Goal: Transaction & Acquisition: Purchase product/service

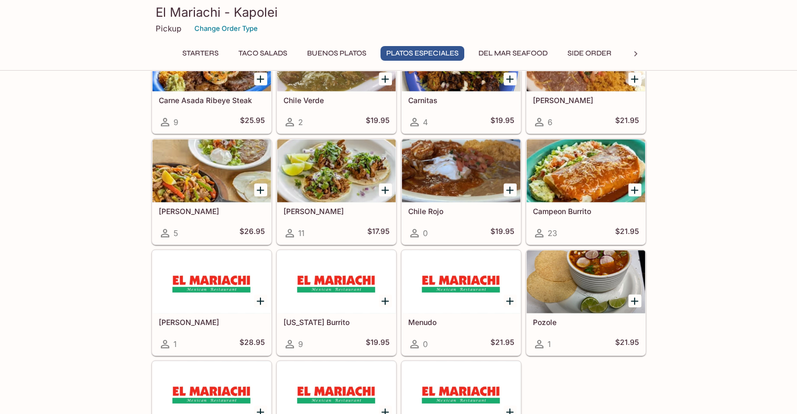
scroll to position [1310, 0]
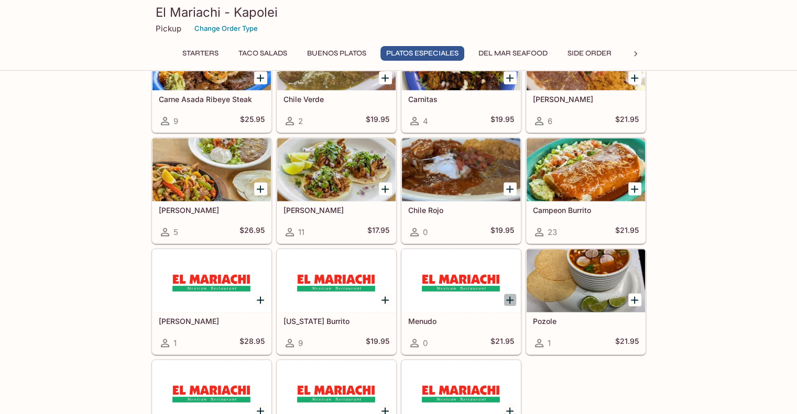
click at [510, 294] on icon "Add Menudo" at bounding box center [509, 300] width 13 height 13
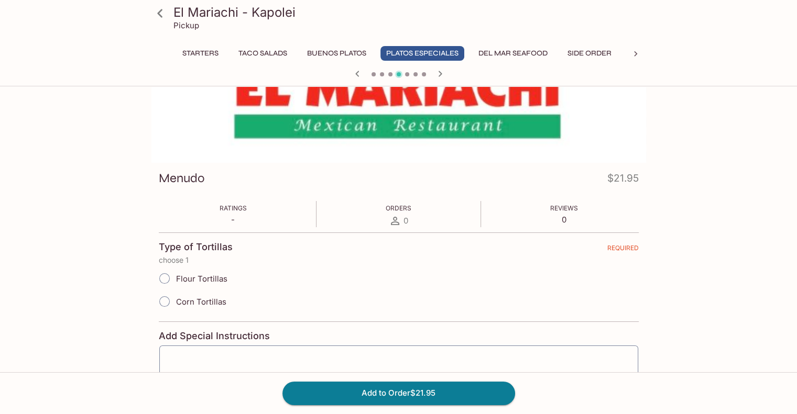
scroll to position [73, 0]
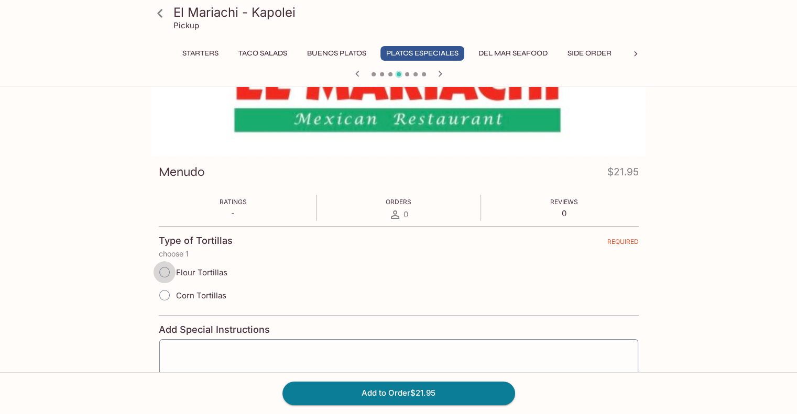
click at [168, 271] on input "Flour Tortillas" at bounding box center [164, 272] width 22 height 22
radio input "true"
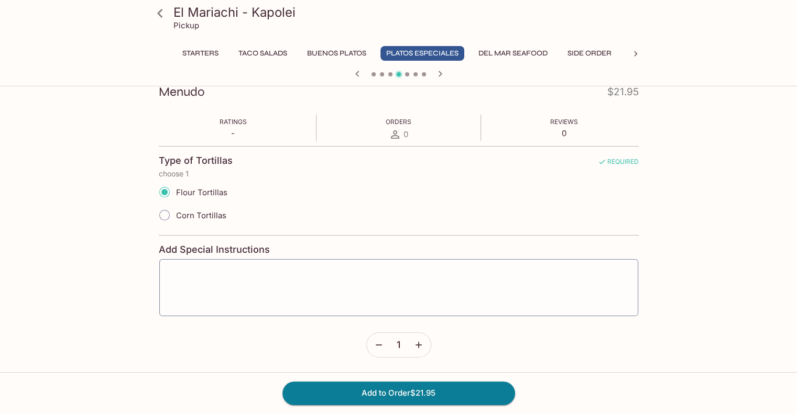
scroll to position [152, 0]
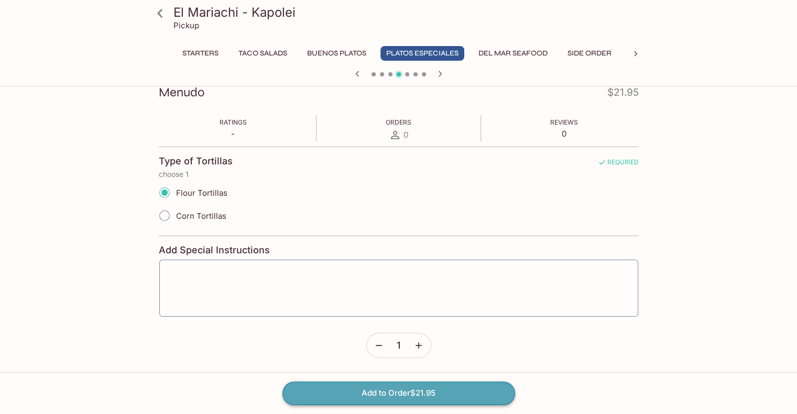
click at [414, 391] on button "Add to Order $21.95" at bounding box center [398, 393] width 233 height 23
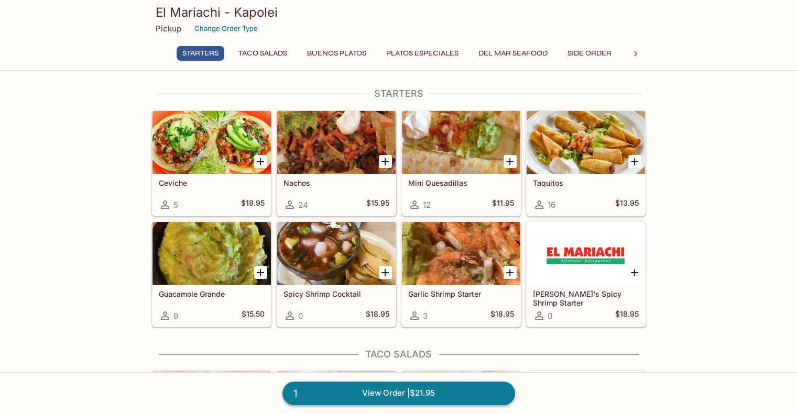
click at [438, 396] on link "1 View Order | $21.95" at bounding box center [398, 393] width 233 height 23
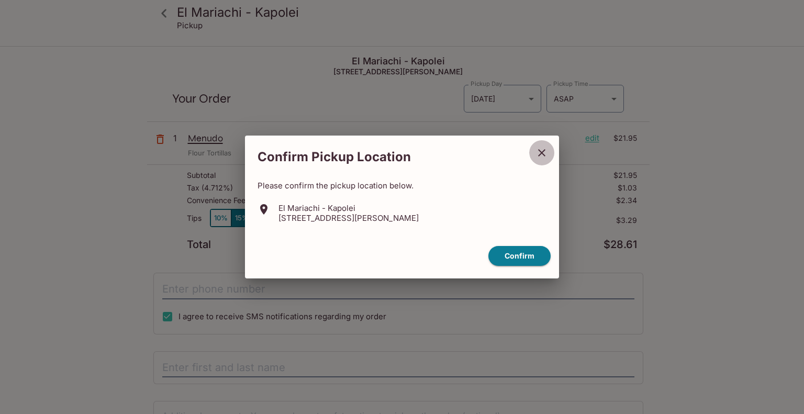
click at [537, 151] on icon "close" at bounding box center [542, 153] width 13 height 13
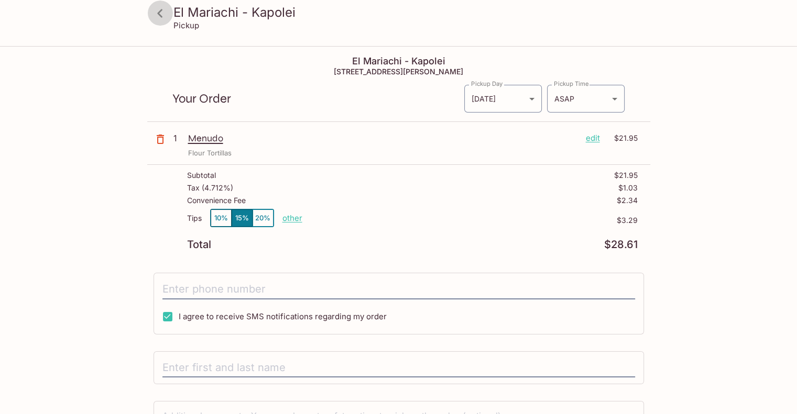
click at [161, 18] on icon at bounding box center [160, 13] width 18 height 18
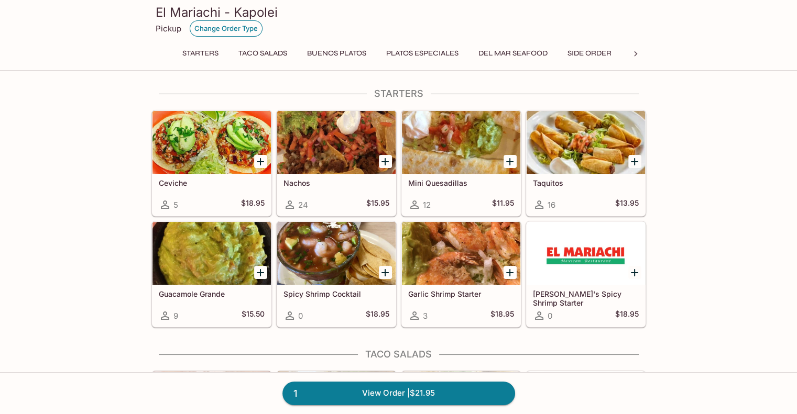
click at [228, 29] on button "Change Order Type" at bounding box center [226, 28] width 73 height 16
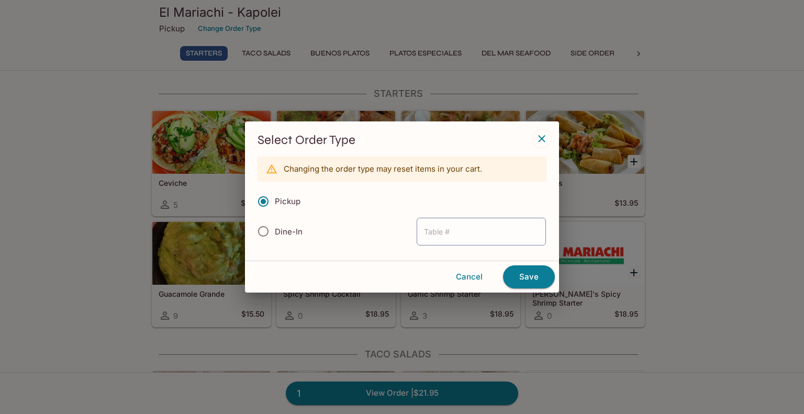
drag, startPoint x: 341, startPoint y: 230, endPoint x: 346, endPoint y: 252, distance: 22.6
click at [346, 252] on div "Select Order Type Changing the order type may reset items in your cart. Pickup …" at bounding box center [402, 191] width 314 height 139
click at [540, 138] on icon "button" at bounding box center [542, 139] width 13 height 13
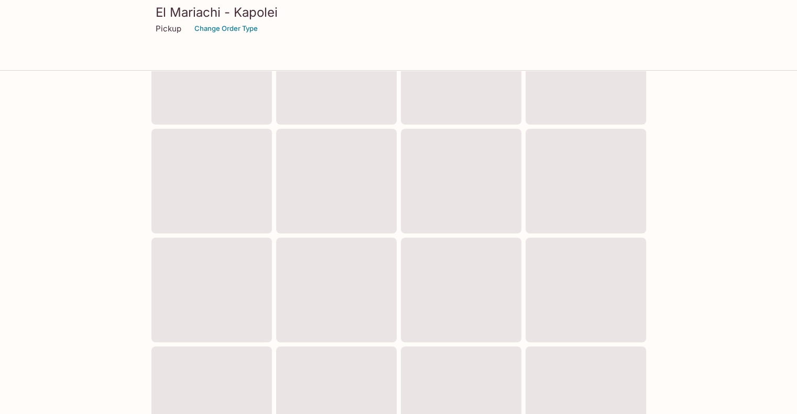
scroll to position [398, 0]
